Goal: Complete application form

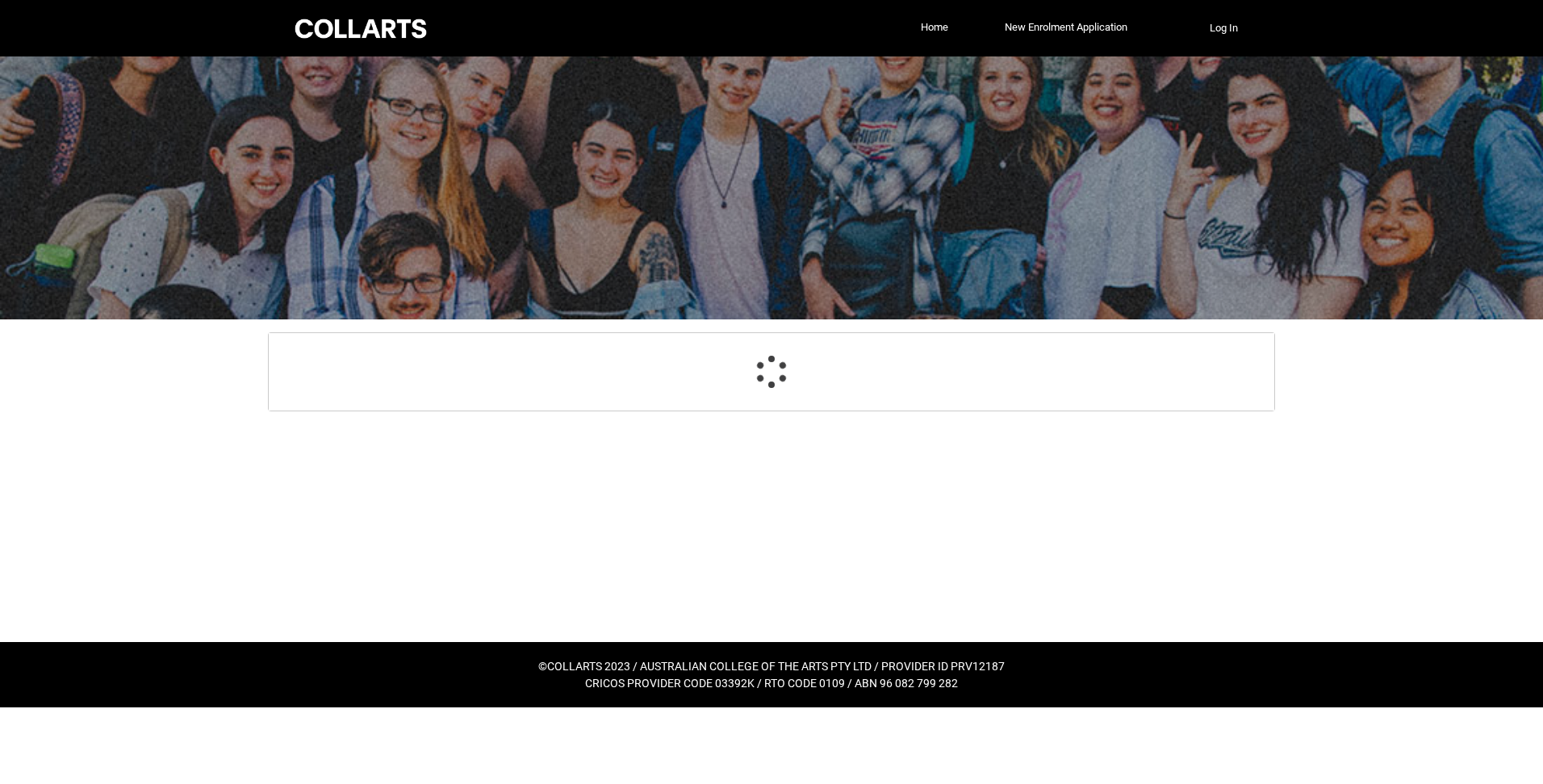
select select "GenderOptions.[DEMOGRAPHIC_DATA]"
select select "MailingCountry_Options.1101"
select select "EmergencyContact_RelationshipOptions.Mother"
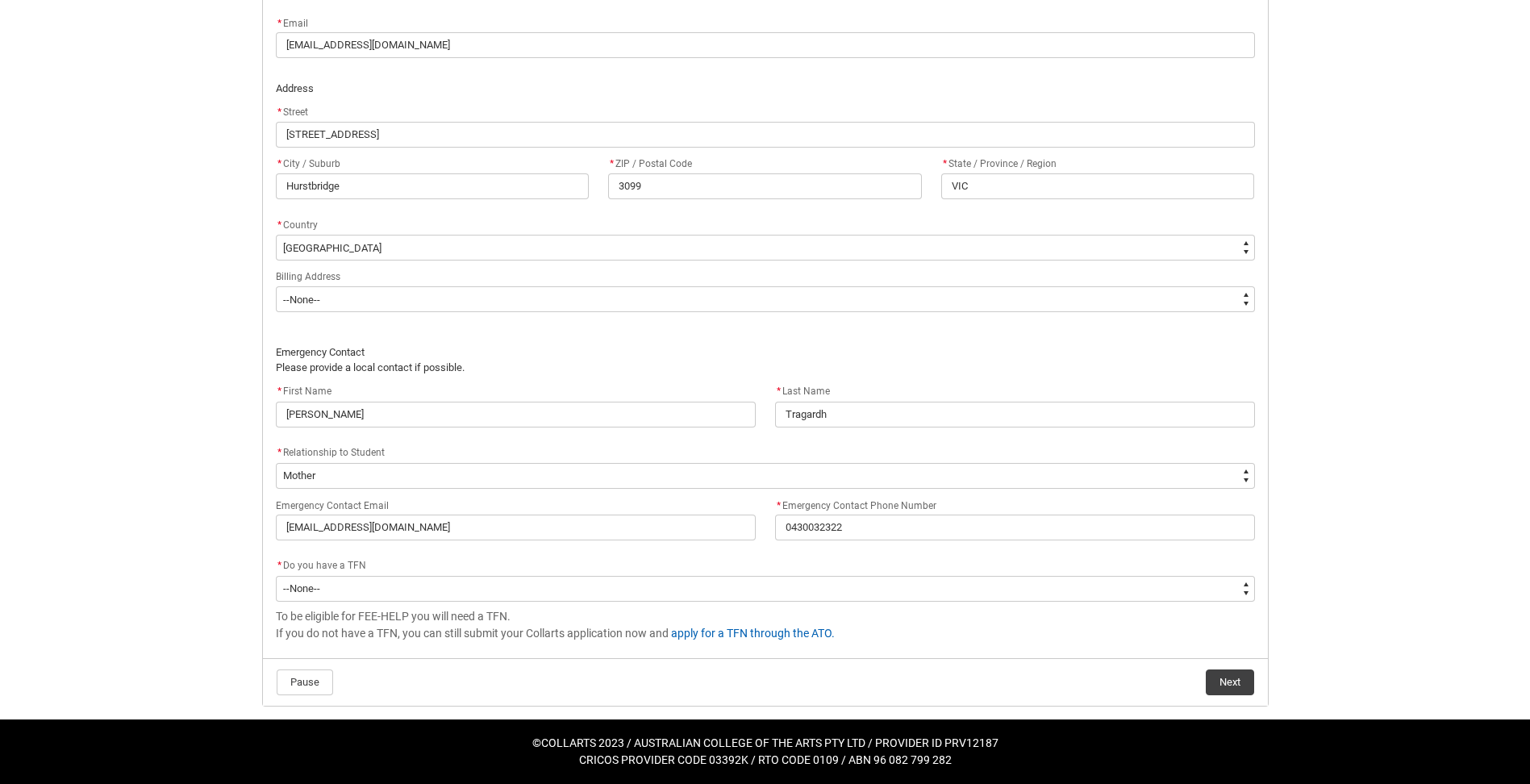
scroll to position [950, 0]
click at [1215, 687] on button "Next" at bounding box center [1230, 682] width 48 height 26
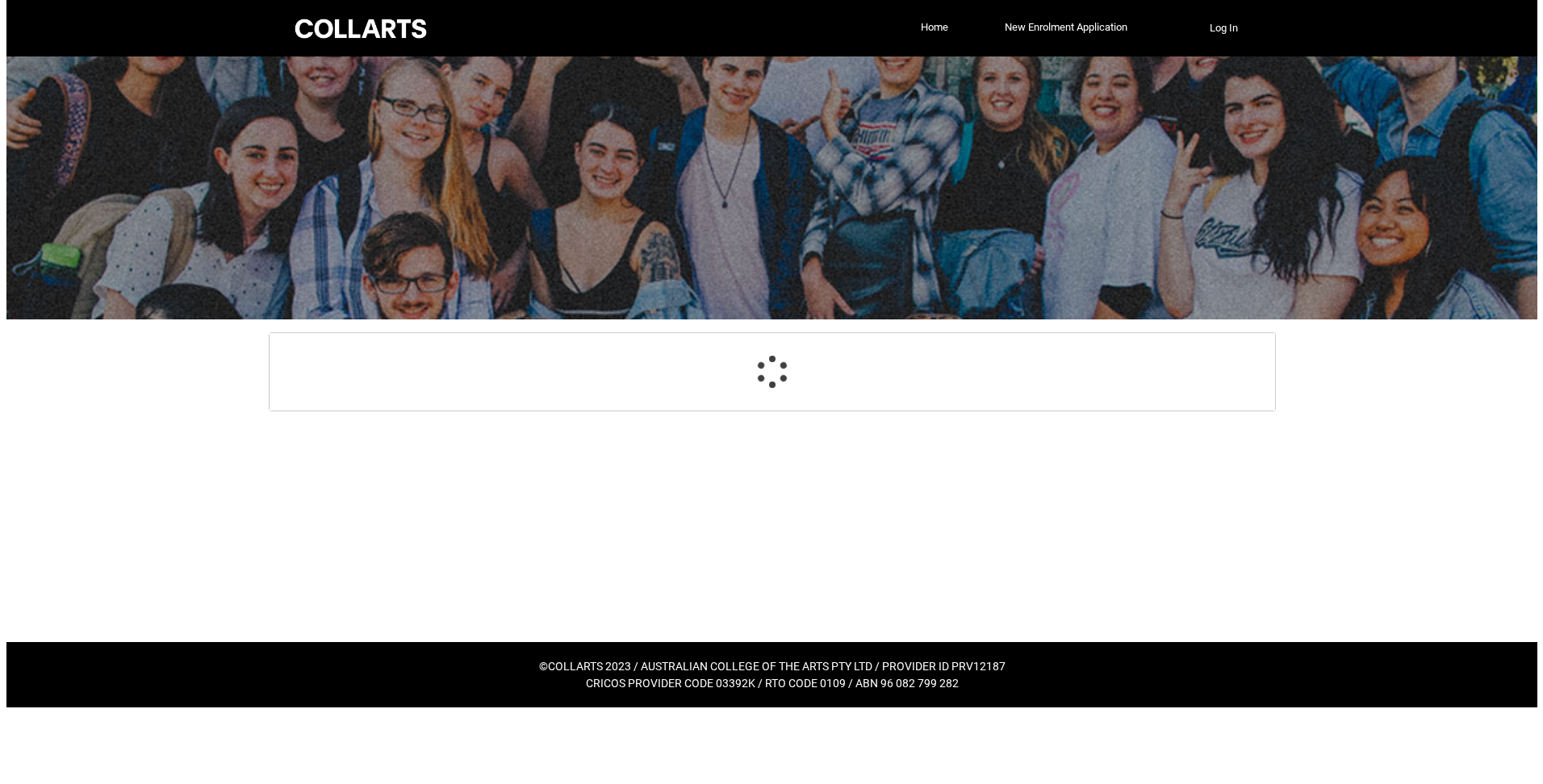
scroll to position [0, 0]
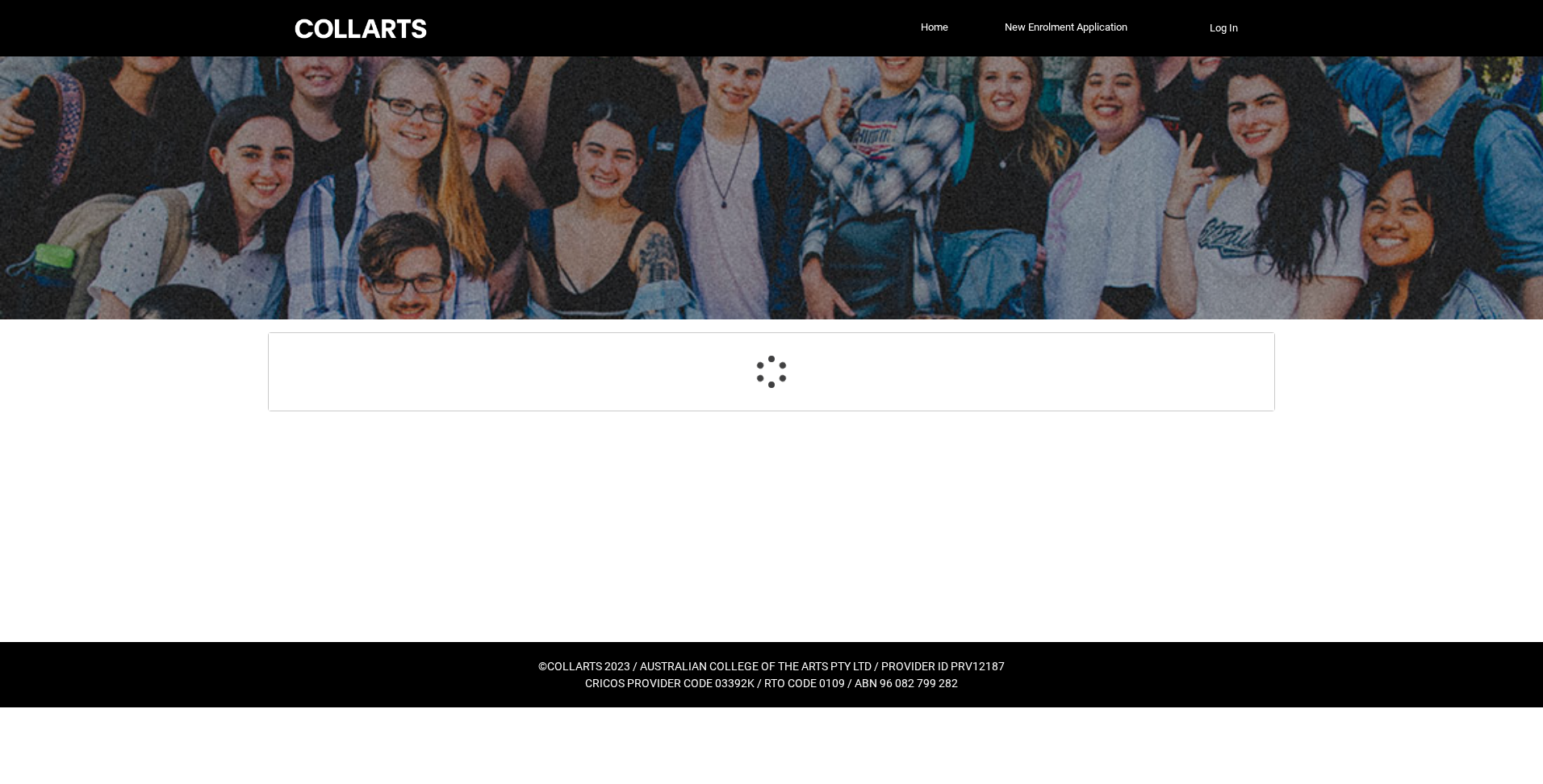
select select "GenderOptions.[DEMOGRAPHIC_DATA]"
select select "MailingCountry_Options.1101"
select select "EmergencyContact_RelationshipOptions.Mother"
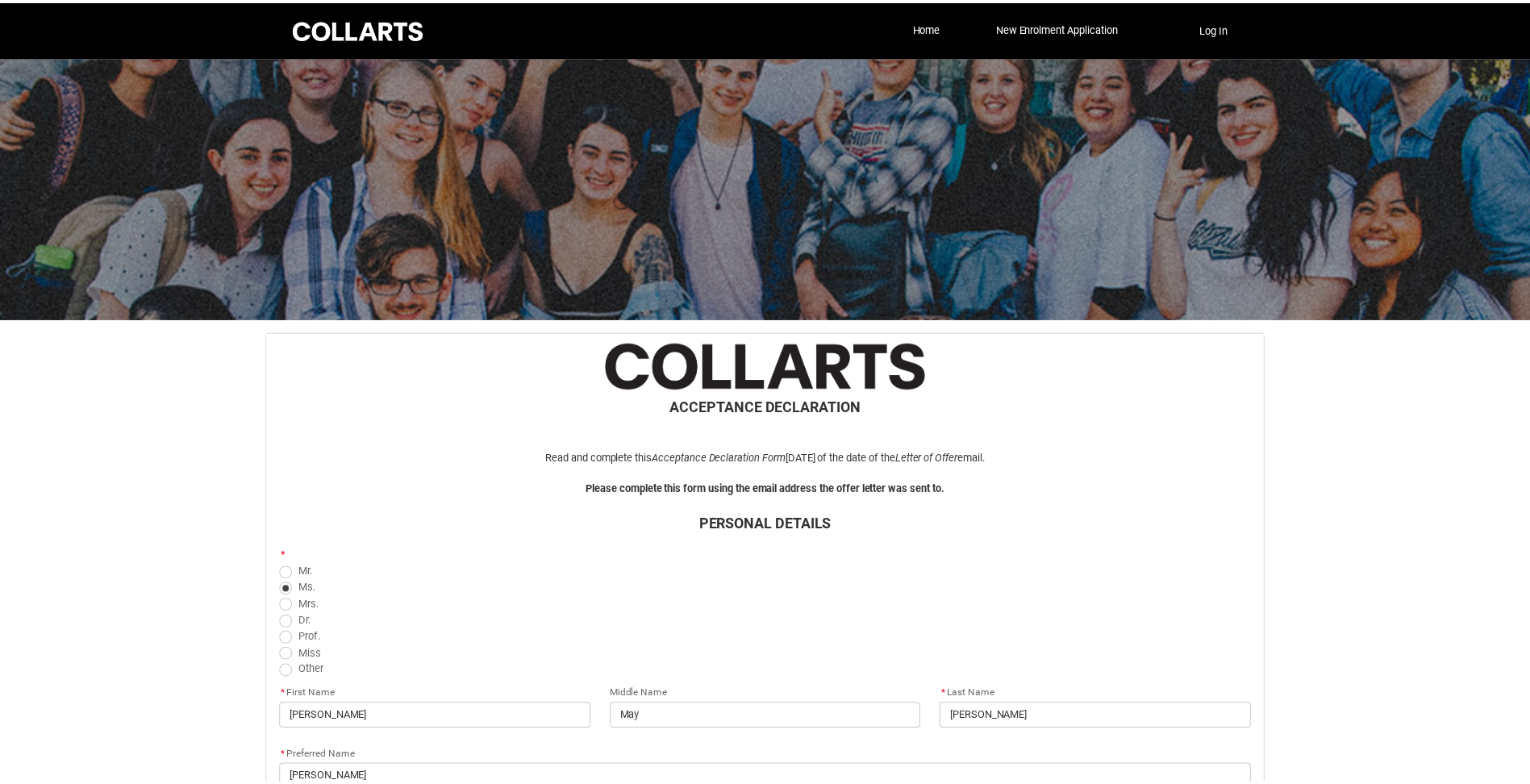
scroll to position [967, 0]
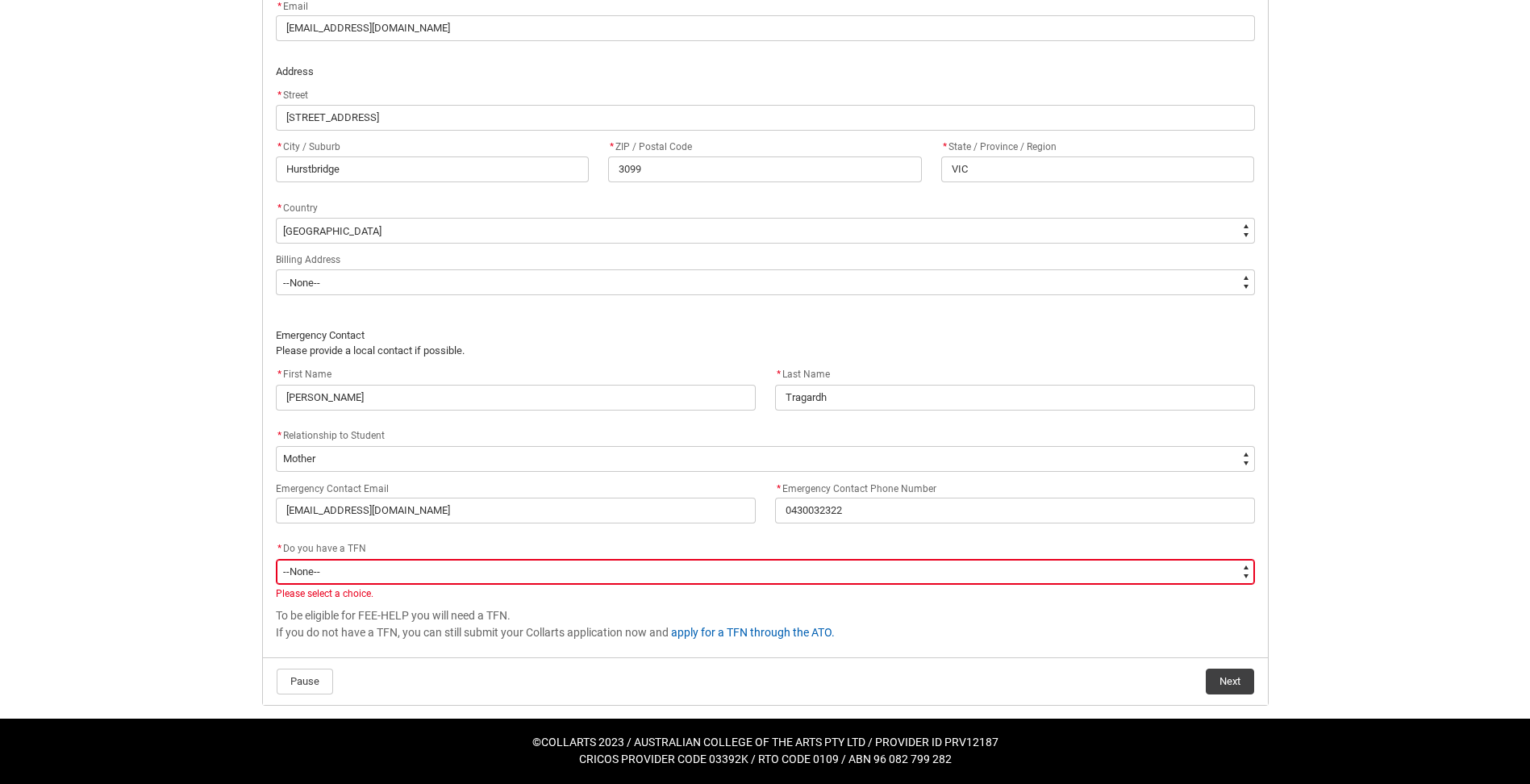
click at [693, 568] on select "--None-- Yes No" at bounding box center [765, 572] width 980 height 26
click at [694, 568] on select "--None-- Yes No" at bounding box center [765, 572] width 980 height 26
click at [708, 635] on link "apply for a TFN through the ATO." at bounding box center [752, 633] width 164 height 13
